Goal: Task Accomplishment & Management: Manage account settings

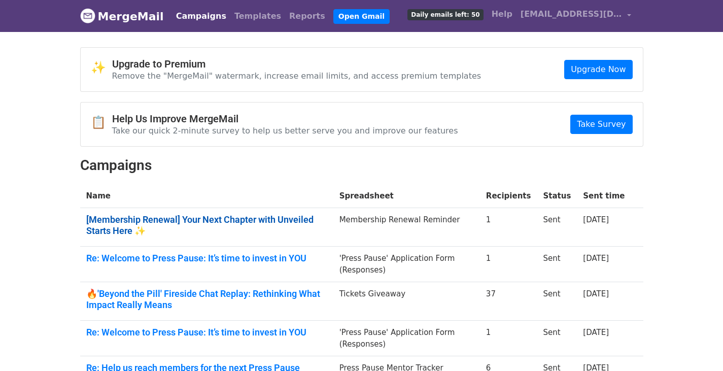
click at [203, 221] on link "[Membership Renewal] Your Next Chapter with Unveiled Starts Here ✨" at bounding box center [206, 225] width 241 height 22
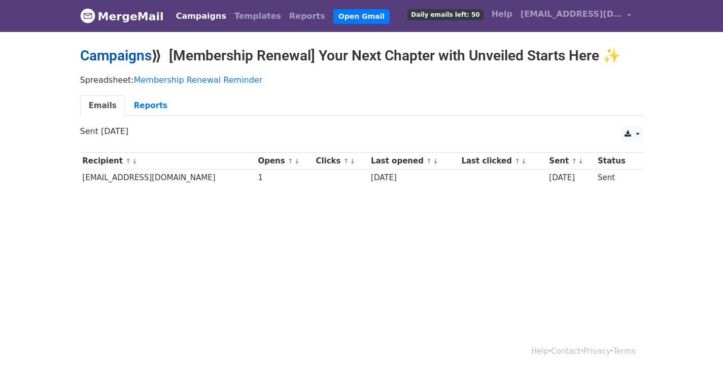
click at [128, 54] on link "Campaigns" at bounding box center [116, 55] width 72 height 17
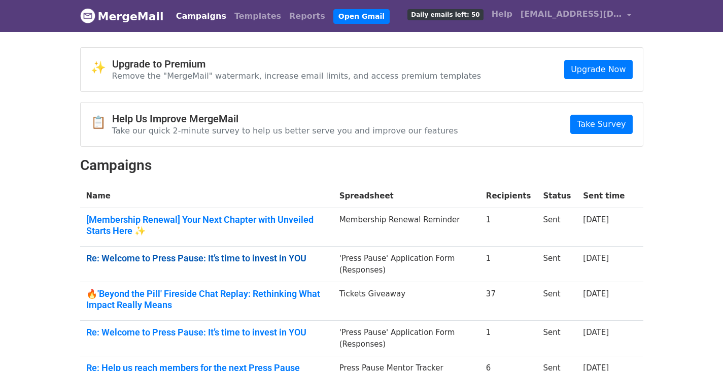
click at [202, 253] on link "Re: Welcome to Press Pause: It’s time to invest in YOU" at bounding box center [206, 258] width 241 height 11
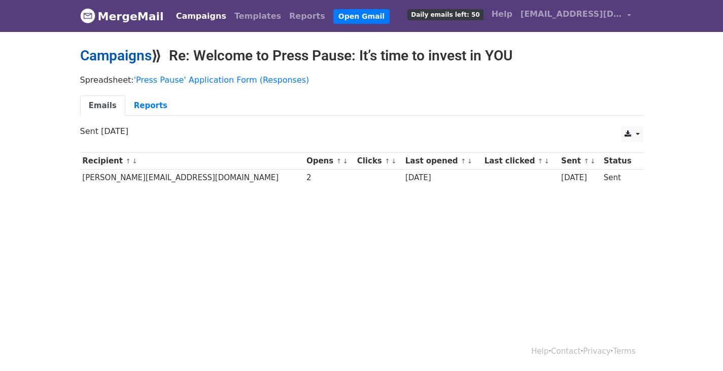
click at [103, 52] on link "Campaigns" at bounding box center [116, 55] width 72 height 17
